Goal: Task Accomplishment & Management: Manage account settings

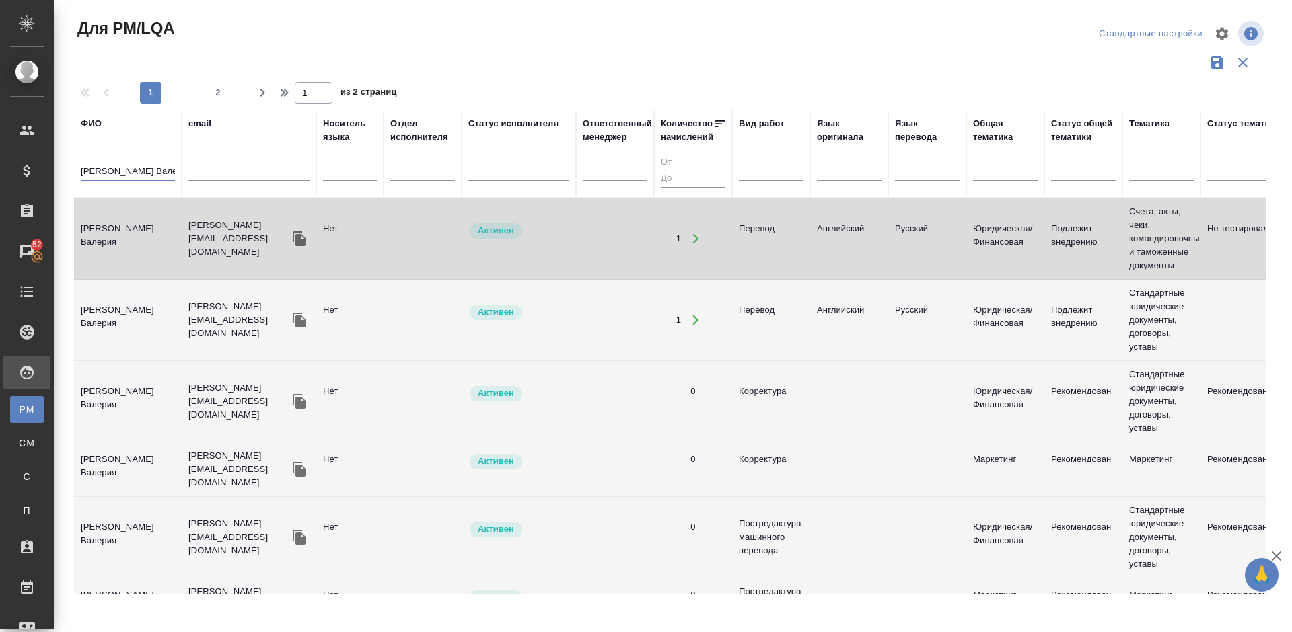
drag, startPoint x: 168, startPoint y: 171, endPoint x: 72, endPoint y: 170, distance: 95.6
click at [72, 170] on div "Для PM/LQA Стандартные настройки 1 2 1 из 2 страниц ФИО Абрамова Валер email Но…" at bounding box center [676, 301] width 1218 height 602
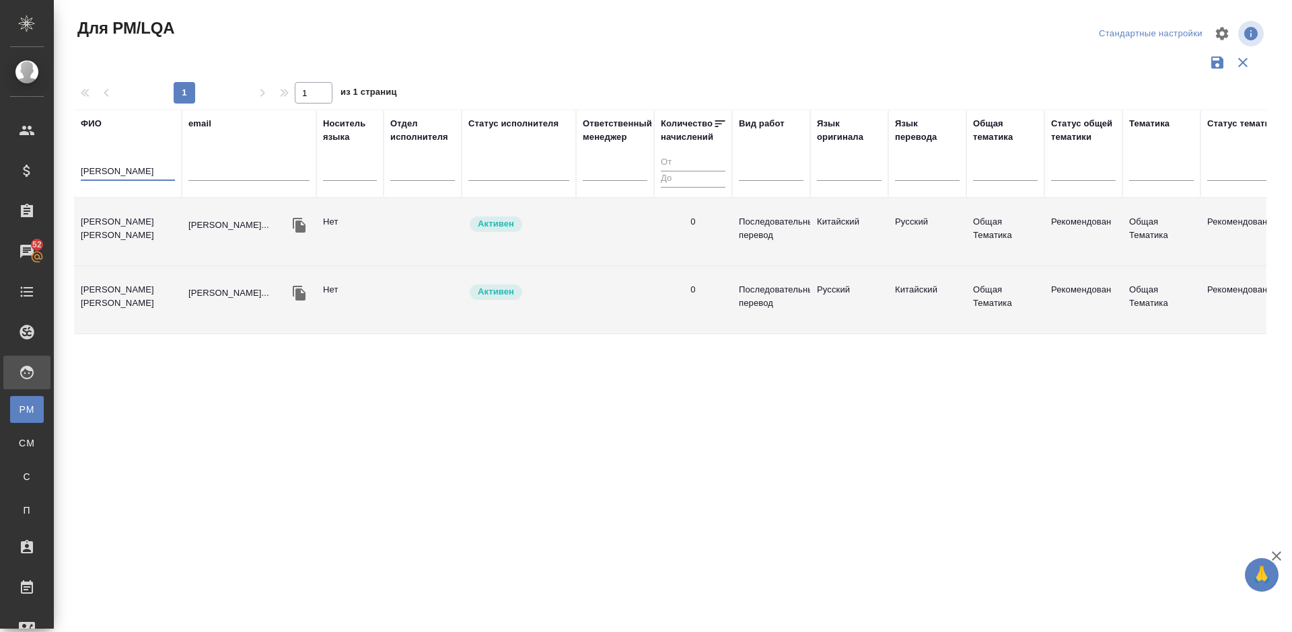
type input "Нуждова"
click at [142, 247] on td "[PERSON_NAME]" at bounding box center [128, 232] width 108 height 47
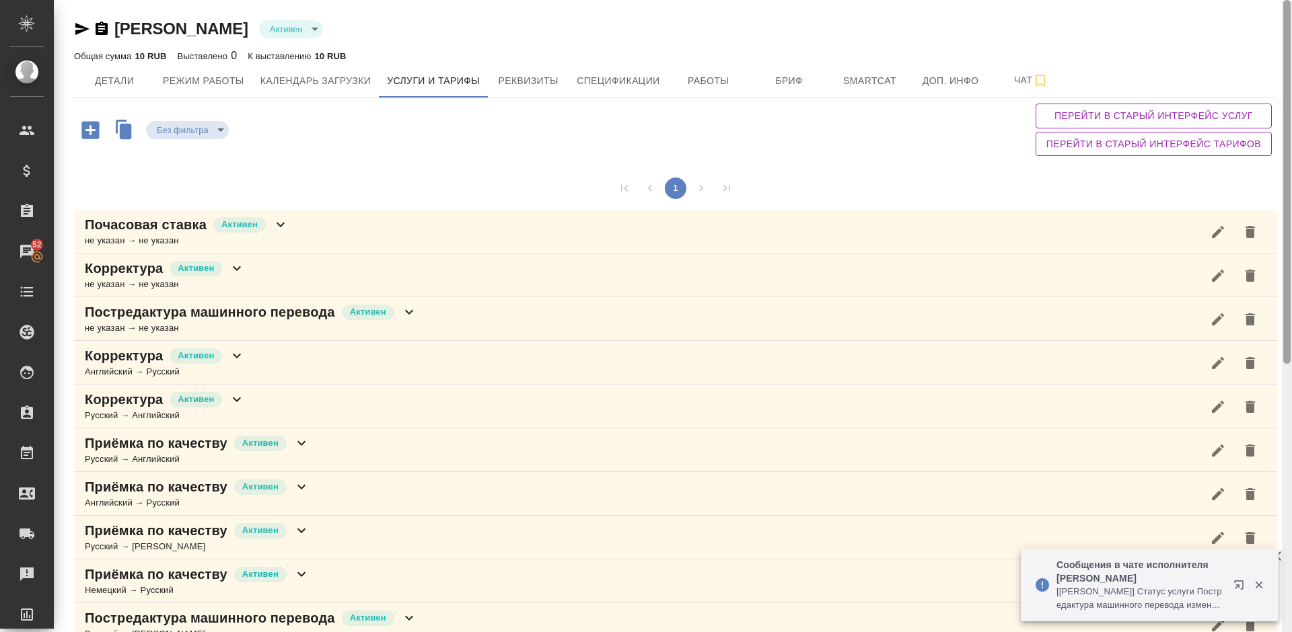
drag, startPoint x: 1288, startPoint y: 198, endPoint x: 1275, endPoint y: 47, distance: 151.3
click at [1275, 47] on div "Абрамова Валерия Активен active Общая сумма 10 RUB Выставлено 0 К выставлению 1…" at bounding box center [673, 316] width 1238 height 632
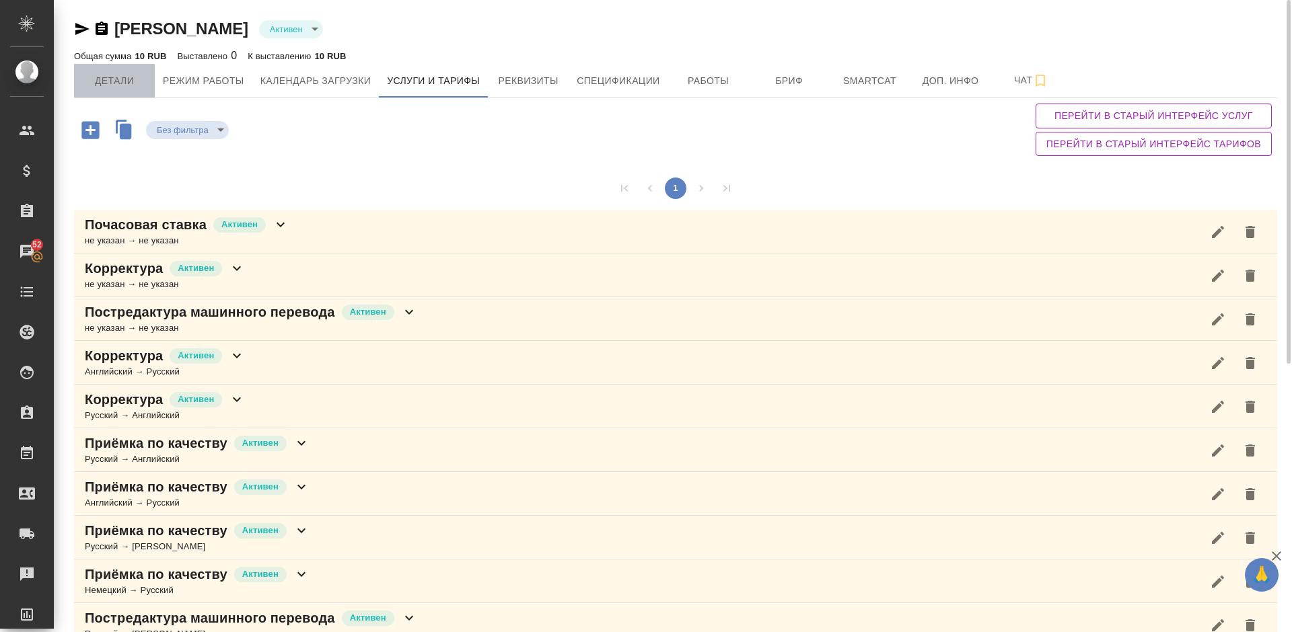
click at [118, 79] on span "Детали" at bounding box center [114, 81] width 65 height 17
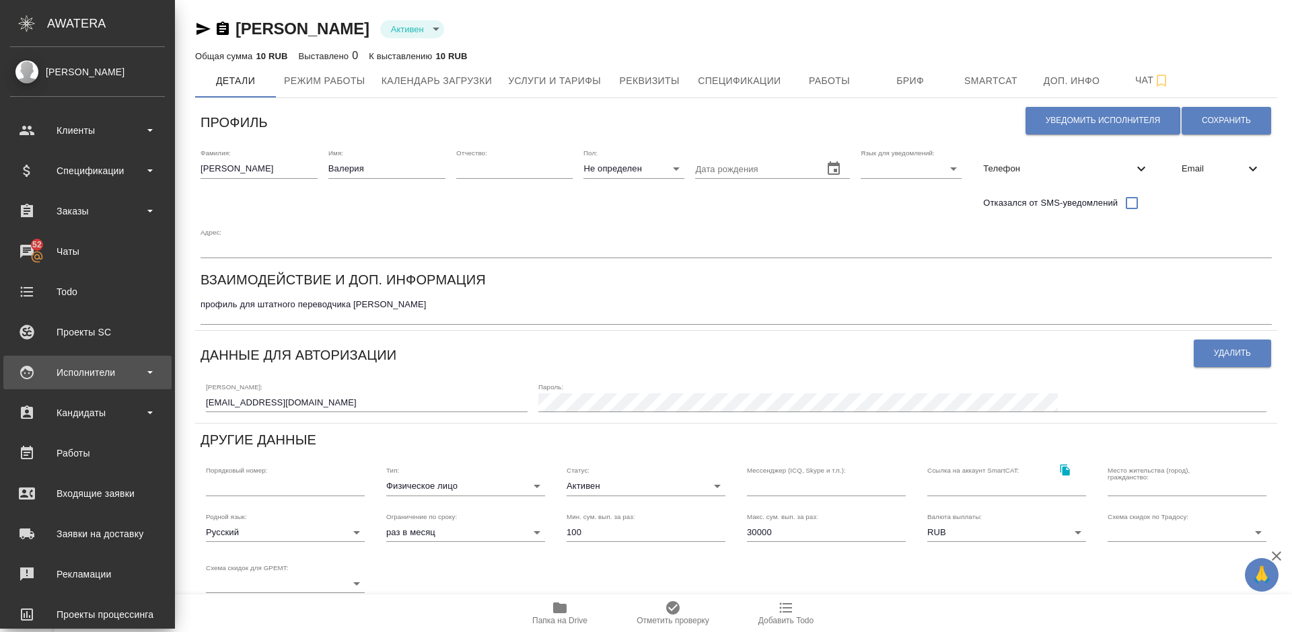
click at [102, 377] on div "Исполнители" at bounding box center [87, 373] width 155 height 20
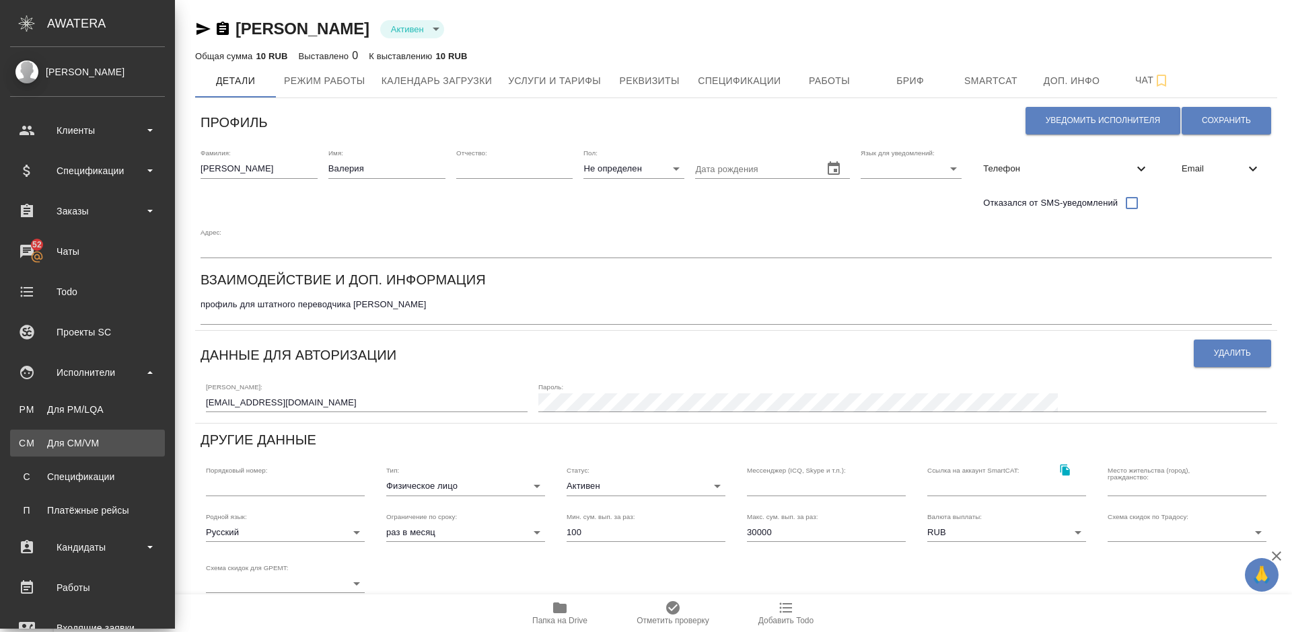
click at [120, 436] on link "CM Для CM/VM" at bounding box center [87, 443] width 155 height 27
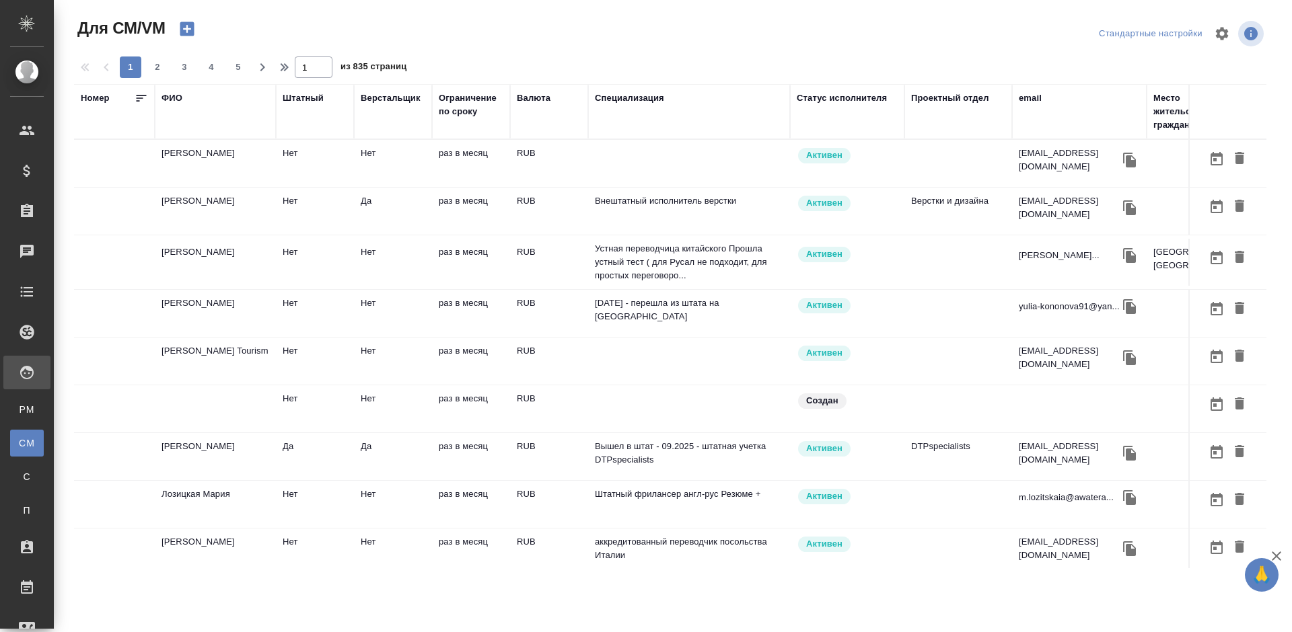
click at [247, 260] on td "Нуждова Екатерина" at bounding box center [215, 262] width 121 height 47
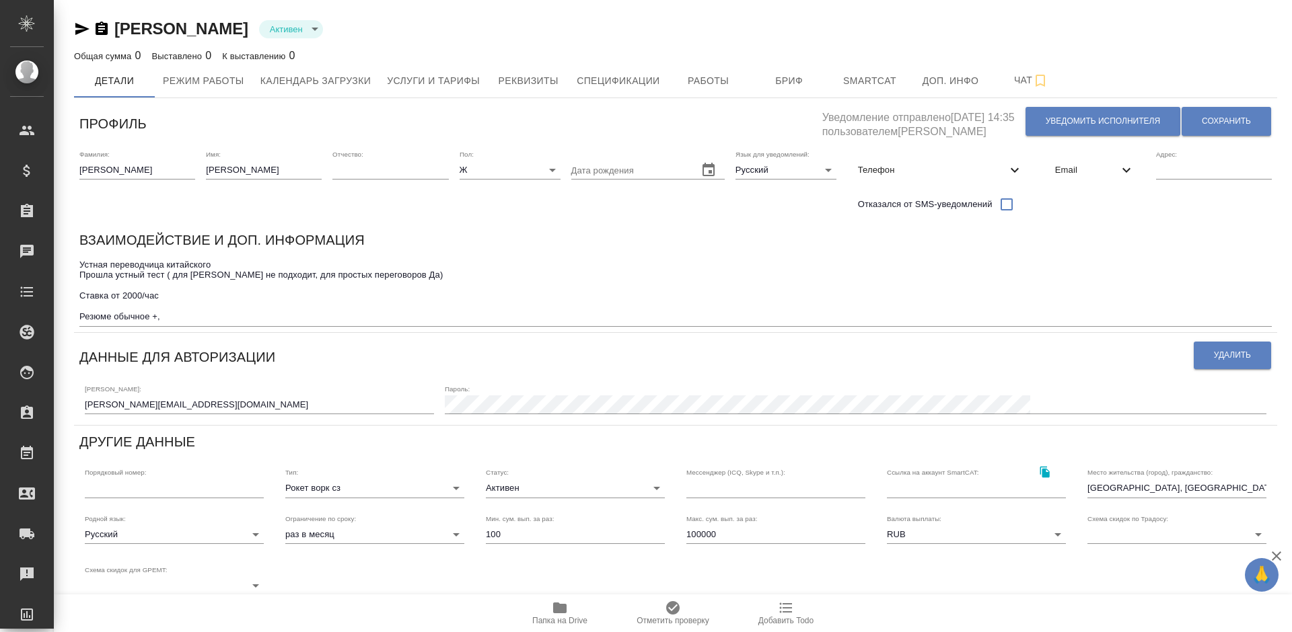
click at [1081, 165] on span "Email" at bounding box center [1086, 169] width 63 height 13
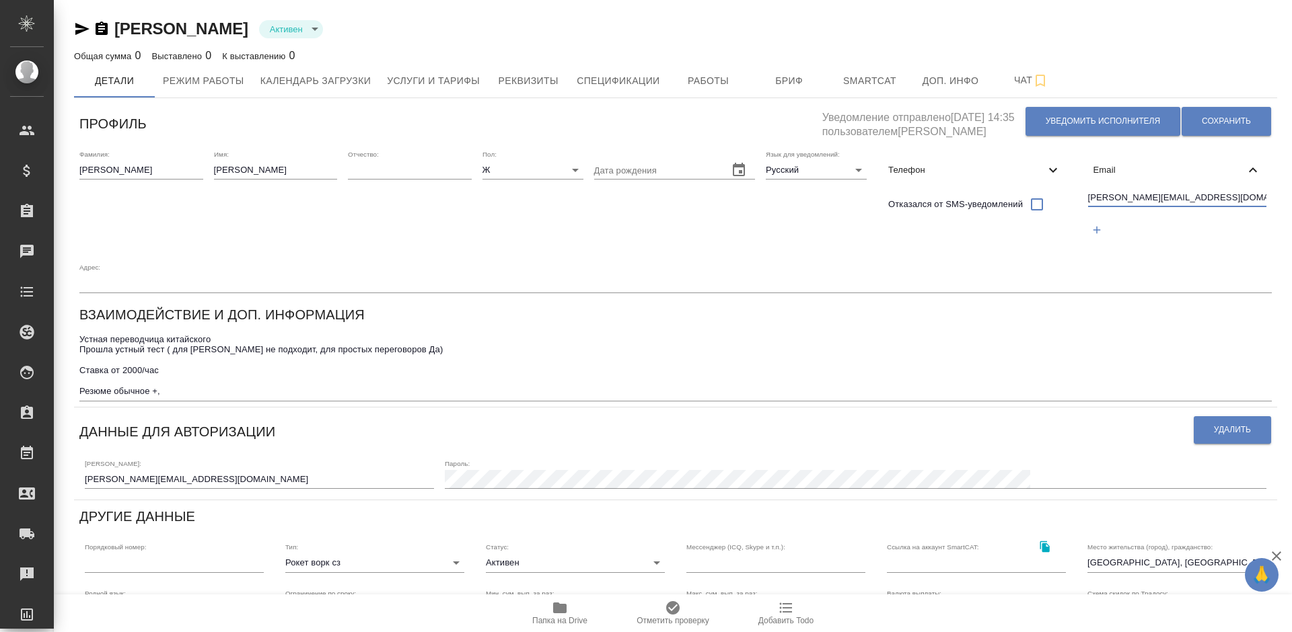
drag, startPoint x: 1213, startPoint y: 198, endPoint x: 1089, endPoint y: 197, distance: 123.8
click at [1089, 197] on input "[PERSON_NAME][EMAIL_ADDRESS][DOMAIN_NAME]" at bounding box center [1177, 198] width 179 height 17
click at [81, 28] on icon "button" at bounding box center [82, 29] width 14 height 12
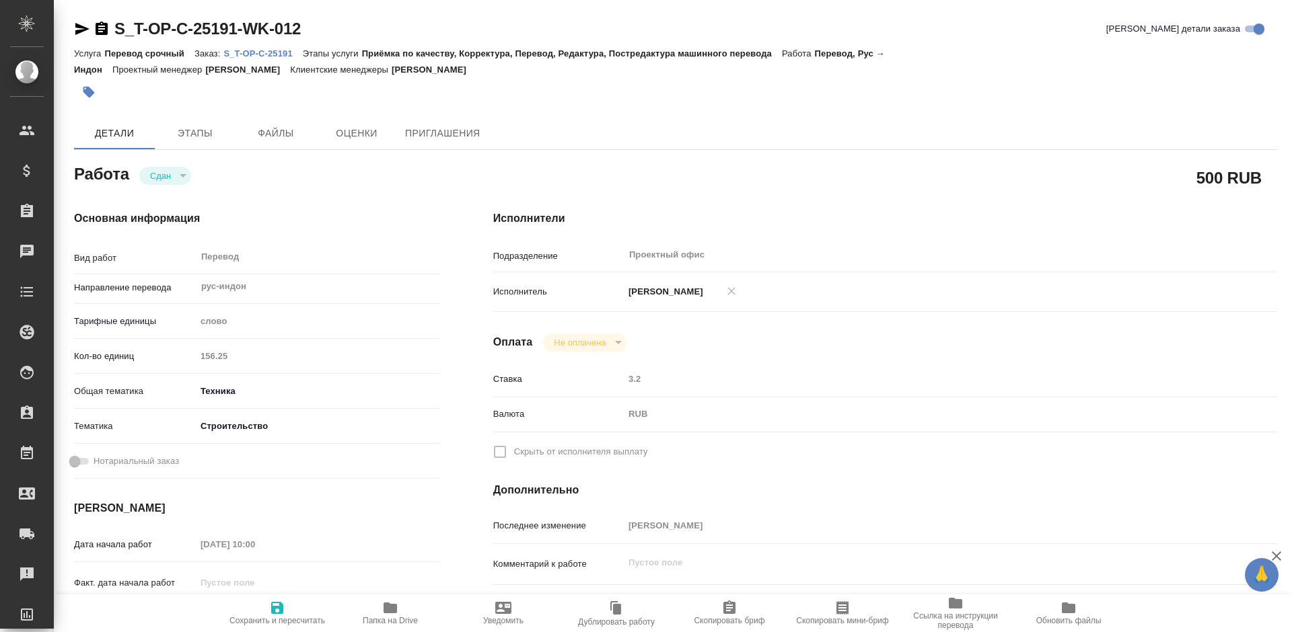
type textarea "x"
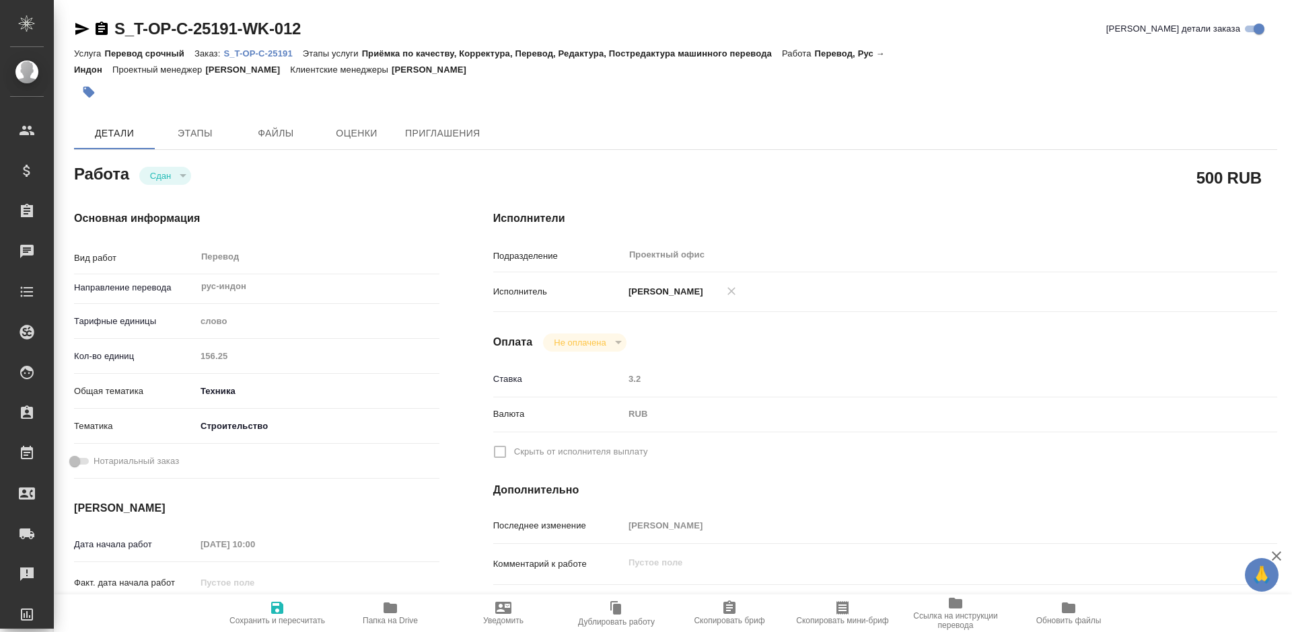
type textarea "x"
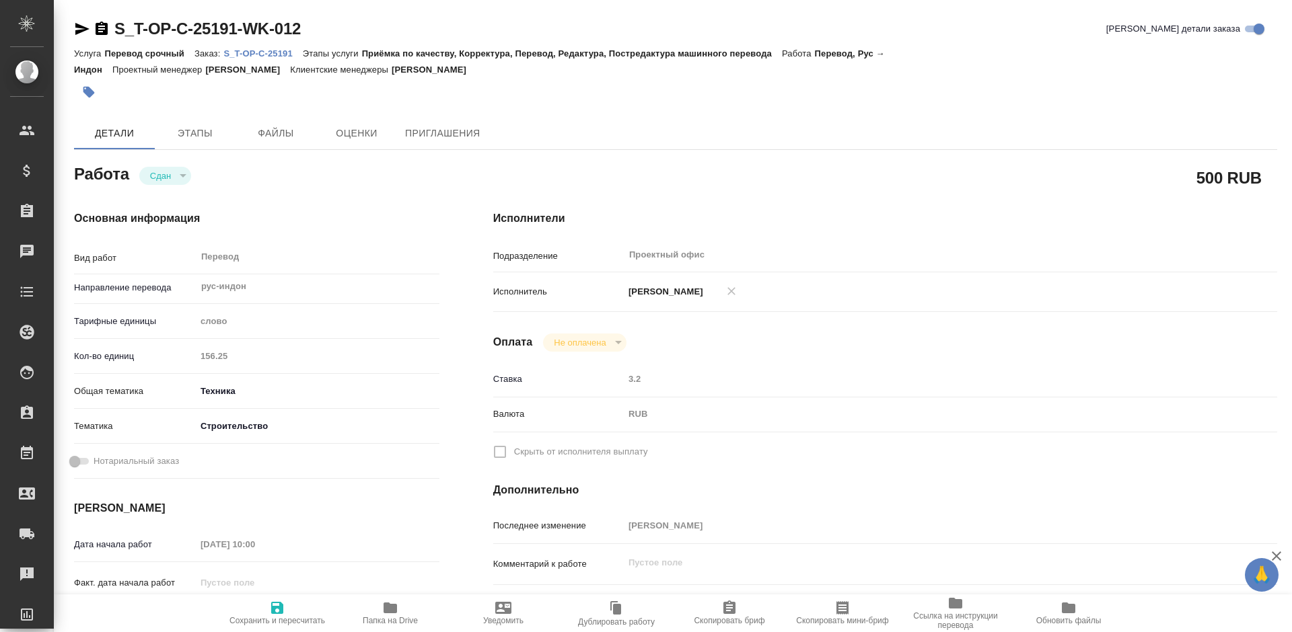
type textarea "x"
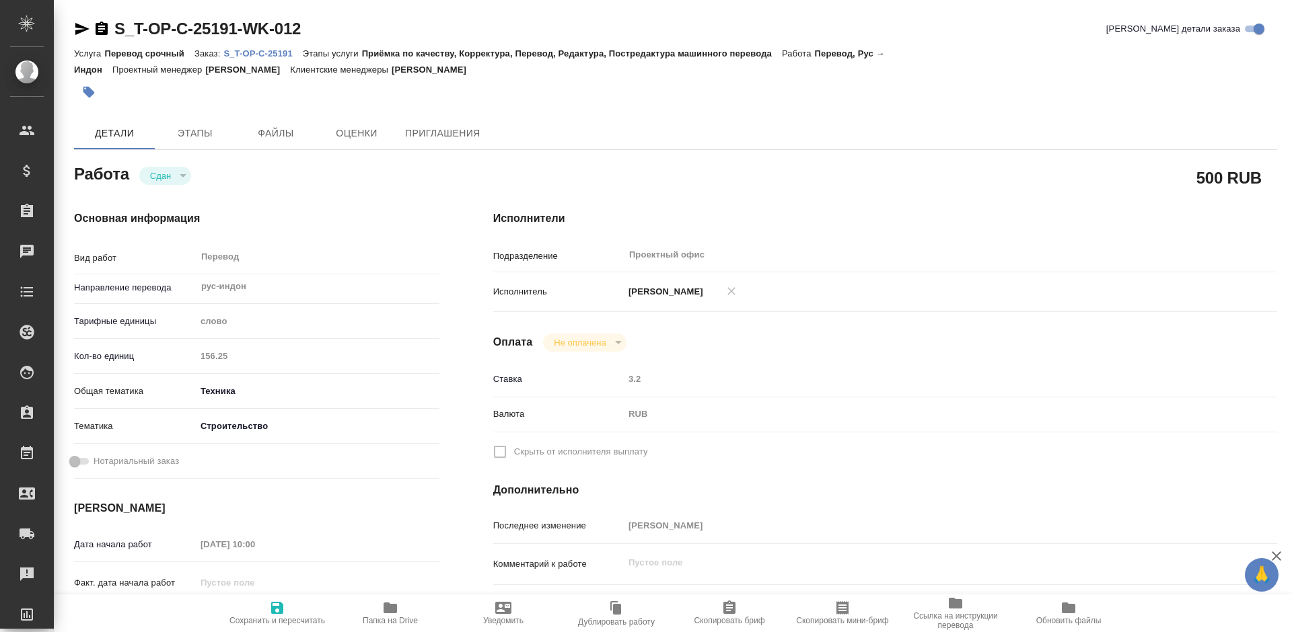
type textarea "x"
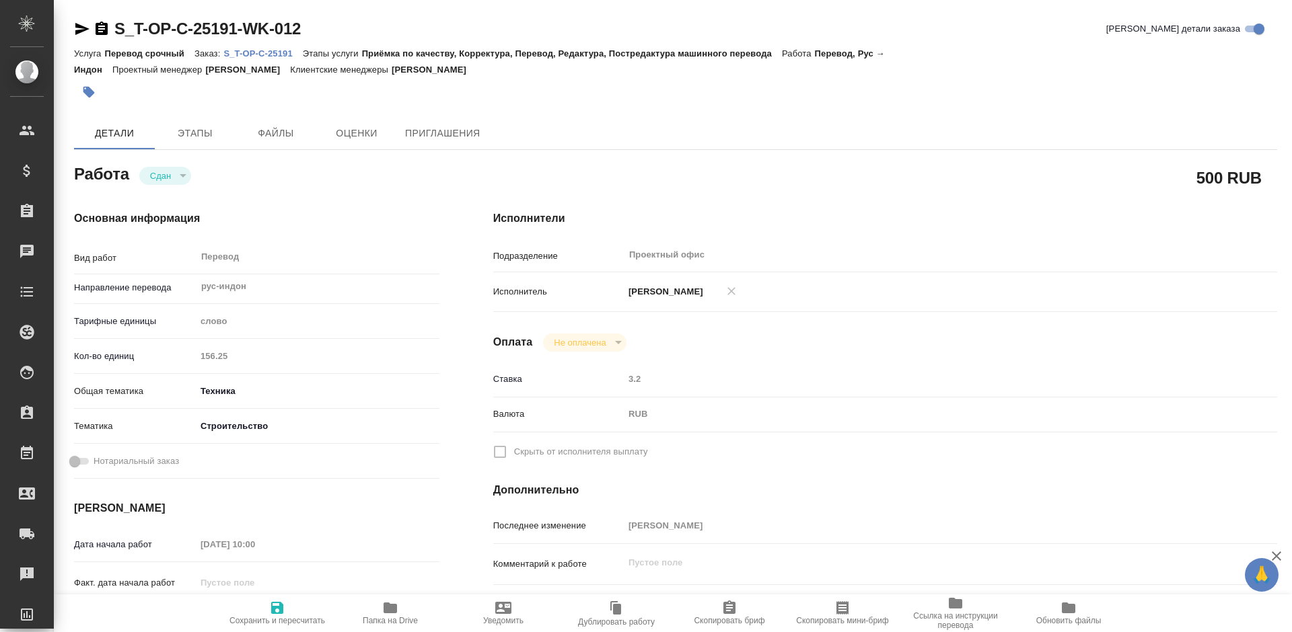
type textarea "x"
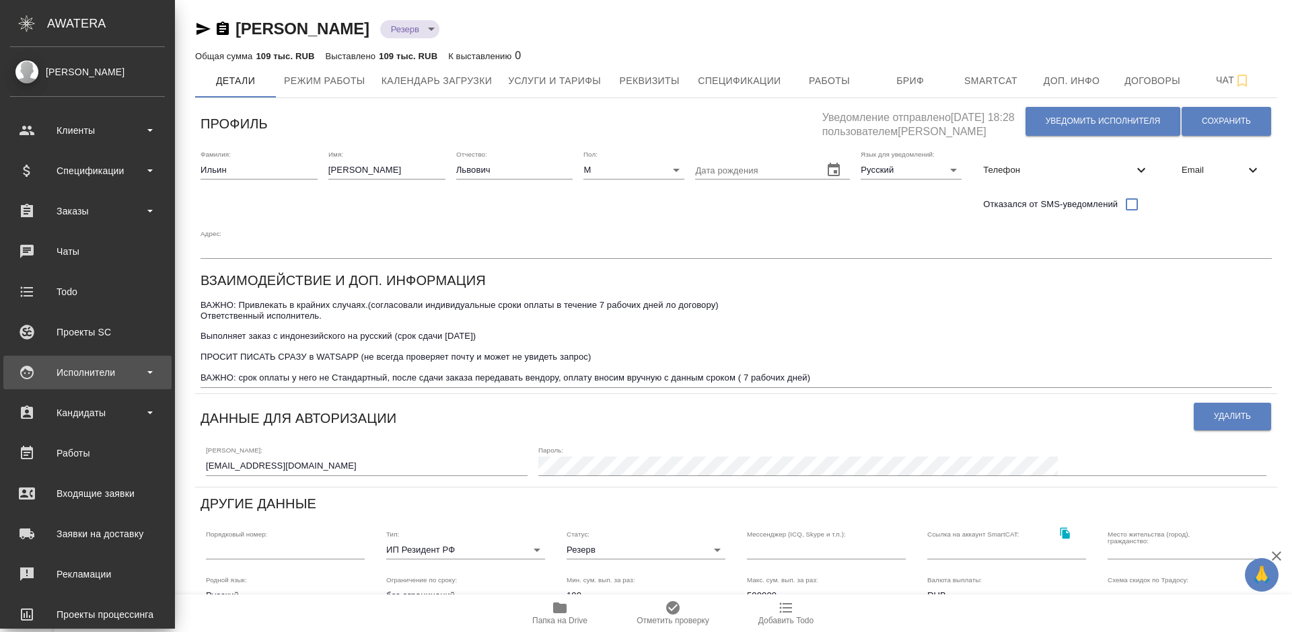
click at [103, 379] on div "Исполнители" at bounding box center [87, 373] width 155 height 20
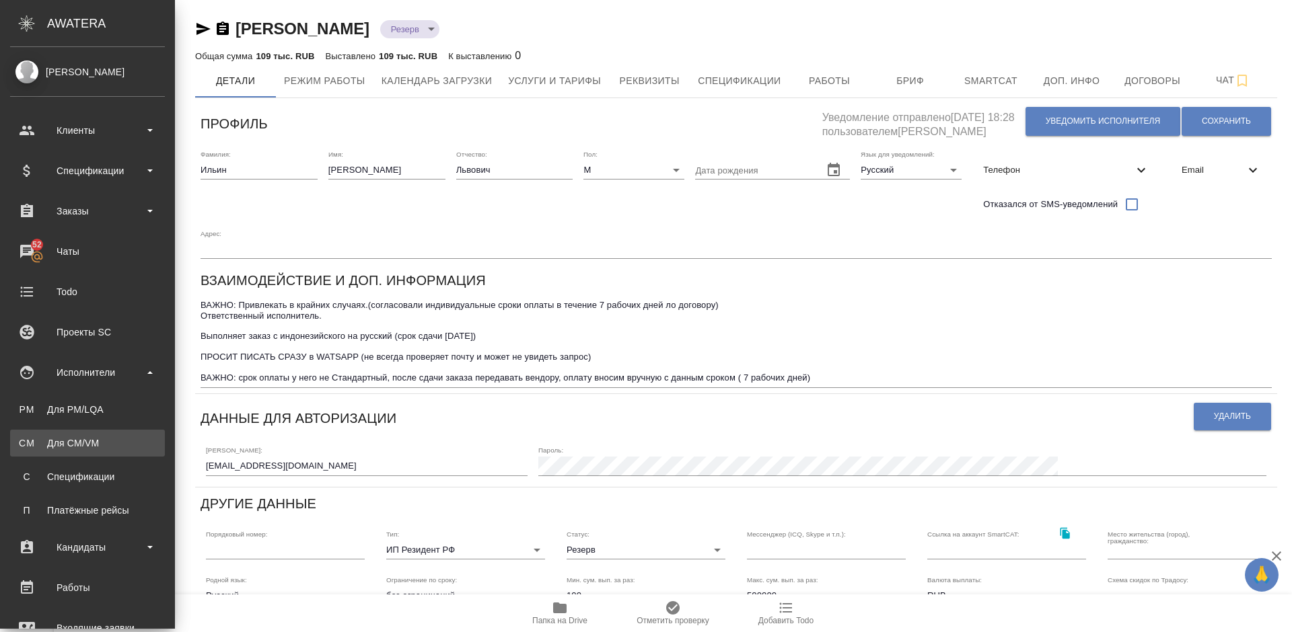
click at [124, 443] on link "CM Для CM/VM" at bounding box center [87, 443] width 155 height 27
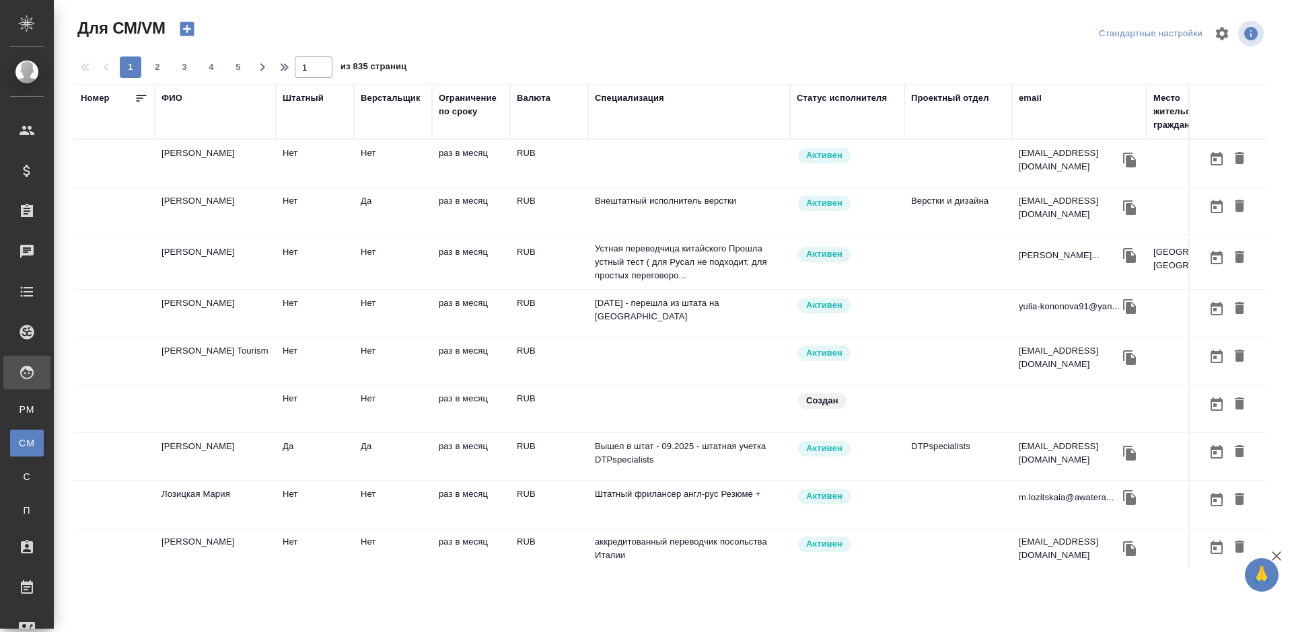
click at [256, 277] on td "[PERSON_NAME]" at bounding box center [215, 262] width 121 height 47
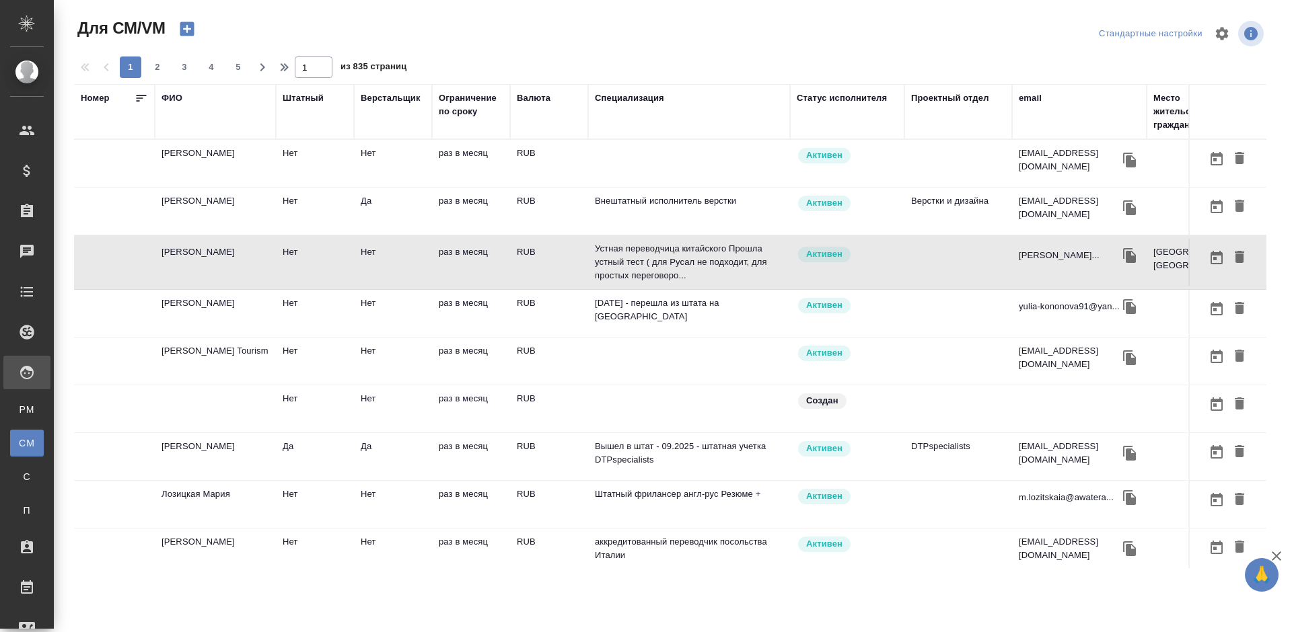
click at [256, 277] on td "[PERSON_NAME]" at bounding box center [215, 262] width 121 height 47
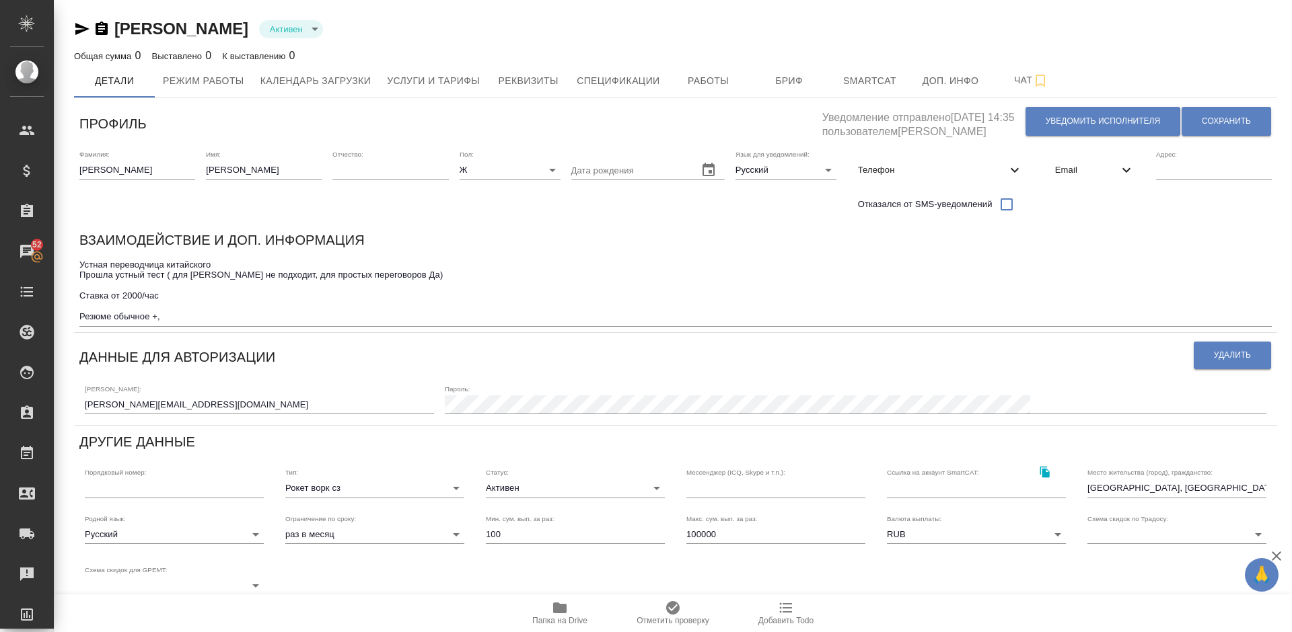
click at [176, 297] on textarea "Устная переводчица китайского Прошла устный тест ( для Русал не подходит, для п…" at bounding box center [675, 291] width 1192 height 63
click at [174, 295] on textarea "Устная переводчица китайского Прошла устный тест ( для Русал не подходит, для п…" at bounding box center [675, 291] width 1192 height 63
type textarea "Устная переводчица китайского Прошла устный тест ( для Русал не подходит, для п…"
click at [1221, 113] on button "Сохранить" at bounding box center [1225, 121] width 89 height 29
